Goal: Information Seeking & Learning: Learn about a topic

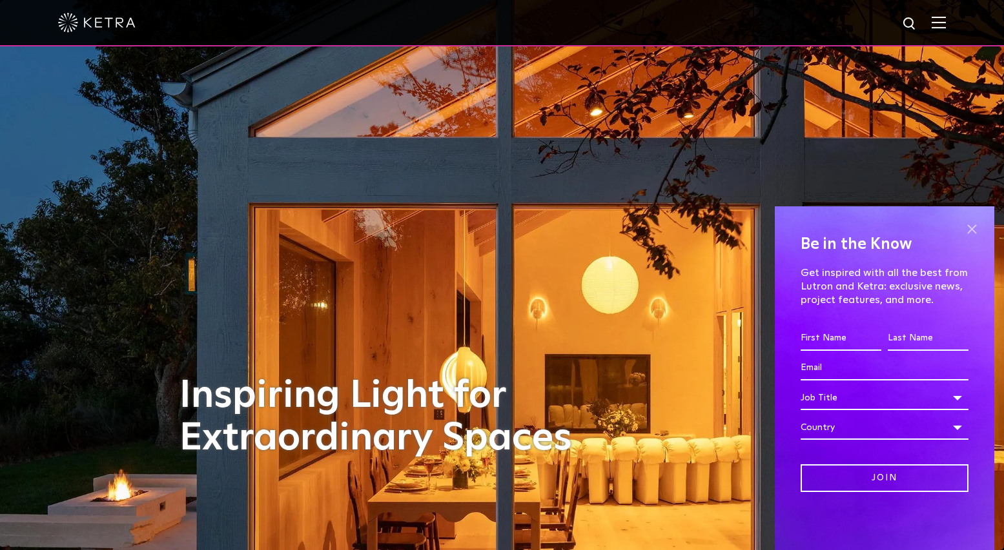
click at [969, 231] on span at bounding box center [971, 228] width 19 height 19
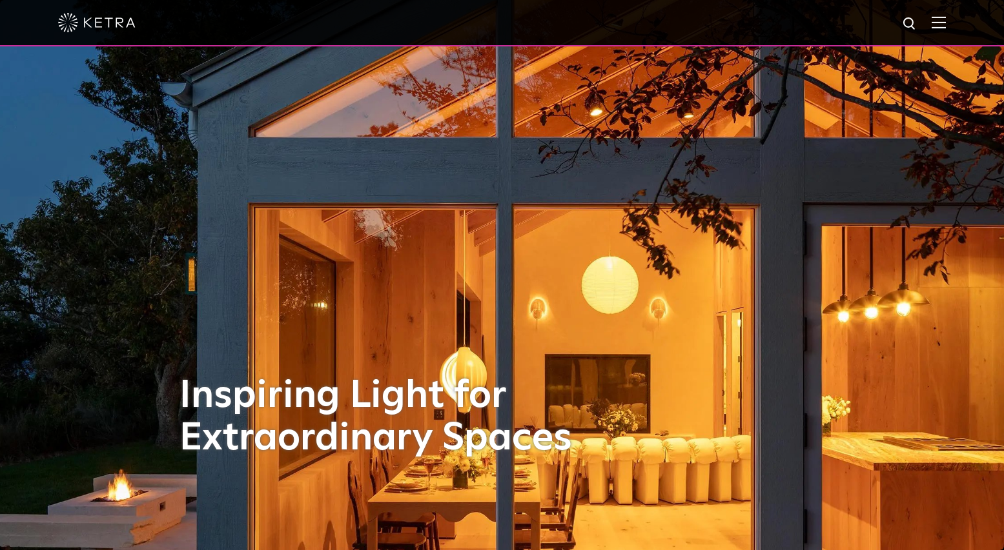
click at [945, 21] on img at bounding box center [938, 22] width 14 height 12
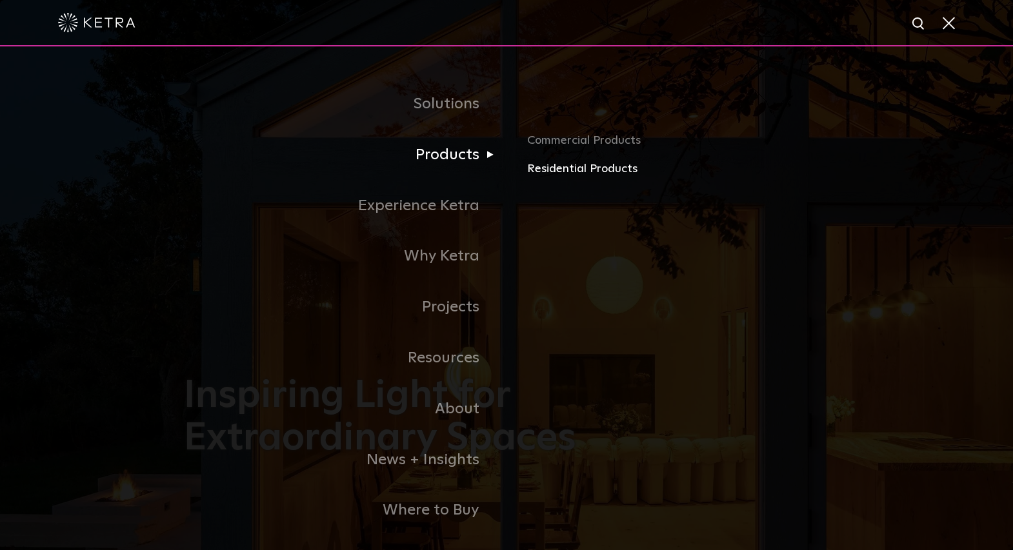
click at [562, 174] on link "Residential Products" at bounding box center [678, 169] width 302 height 19
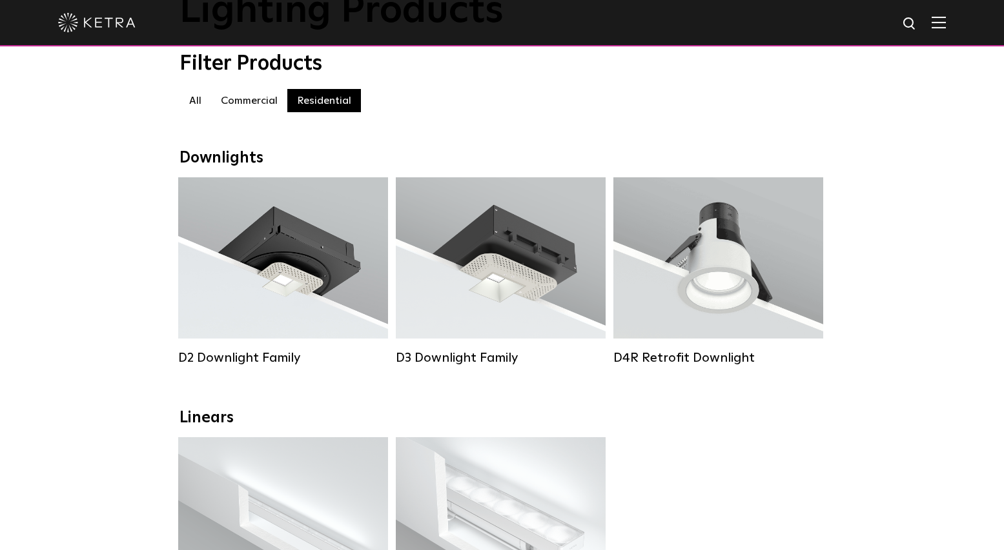
scroll to position [129, 0]
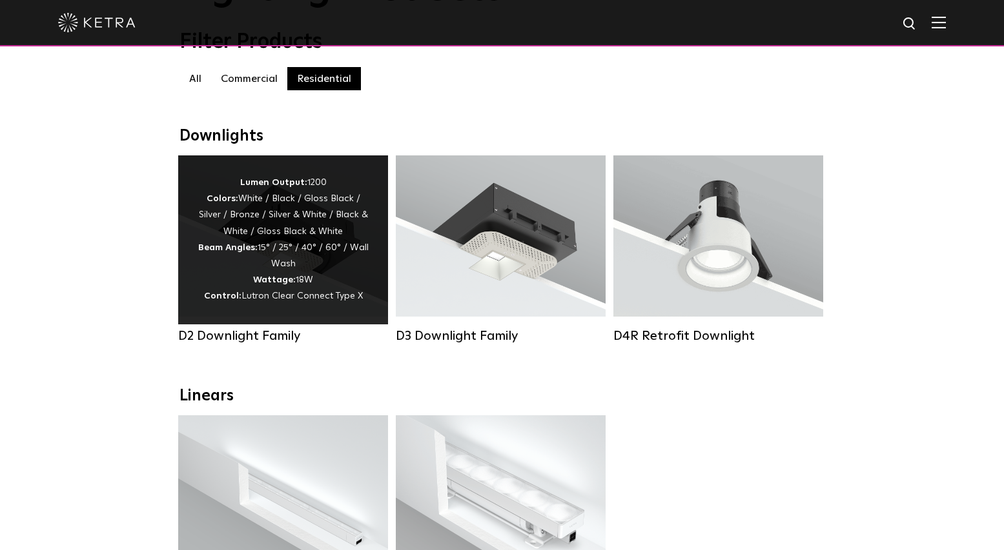
click at [282, 212] on div "Lumen Output: 1200 Colors: White / Black / Gloss Black / Silver / Bronze / Silv…" at bounding box center [282, 240] width 171 height 130
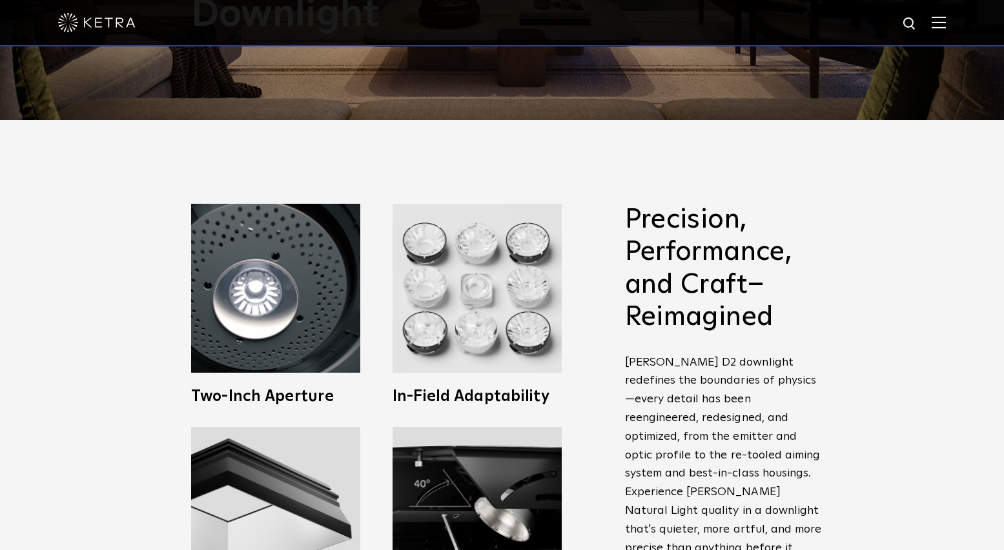
scroll to position [452, 0]
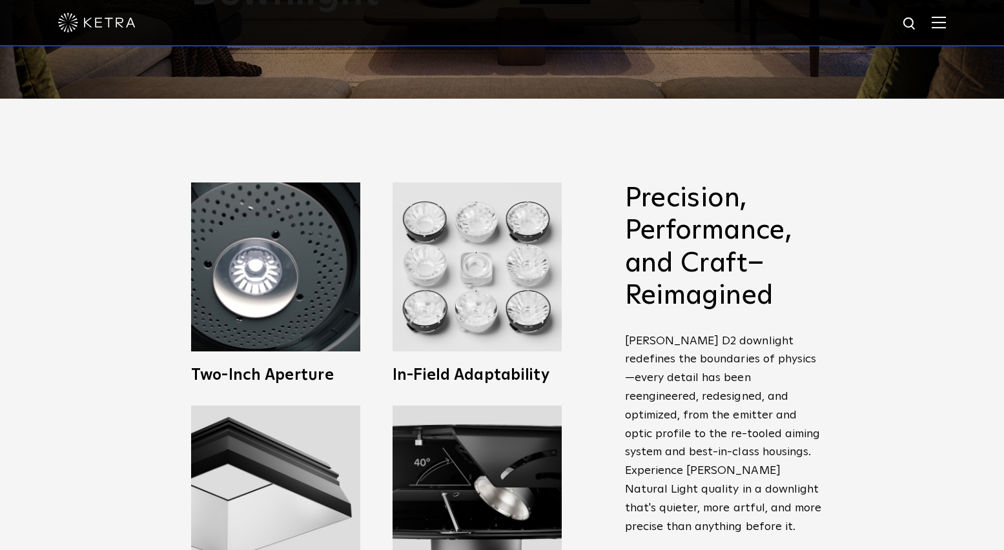
click at [13, 160] on div "Precision, Performance, and Craft–Reimagined [PERSON_NAME] D2 downlight redefin…" at bounding box center [502, 414] width 1004 height 631
